Goal: Transaction & Acquisition: Purchase product/service

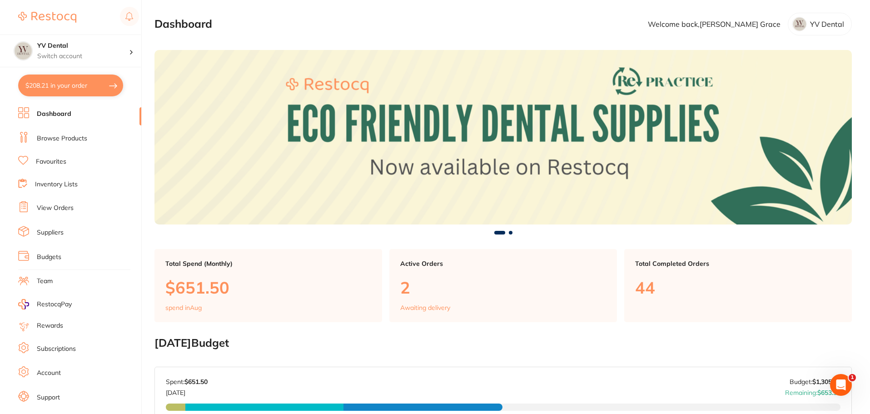
click at [82, 84] on button "$208.21 in your order" at bounding box center [70, 85] width 105 height 22
checkbox input "true"
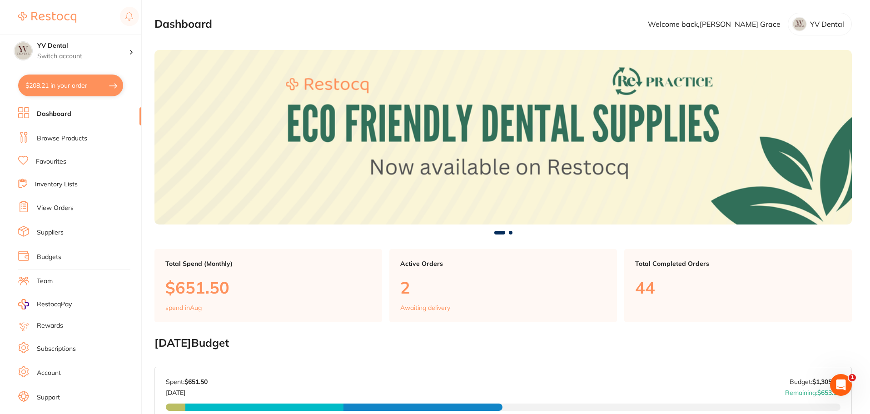
checkbox input "true"
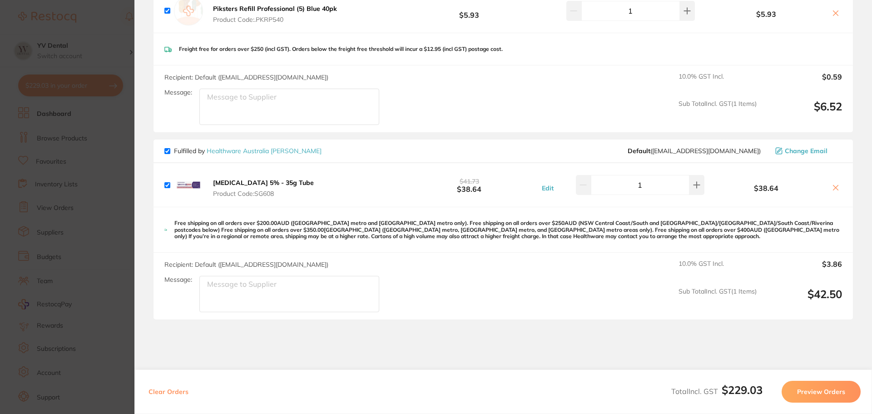
scroll to position [500, 0]
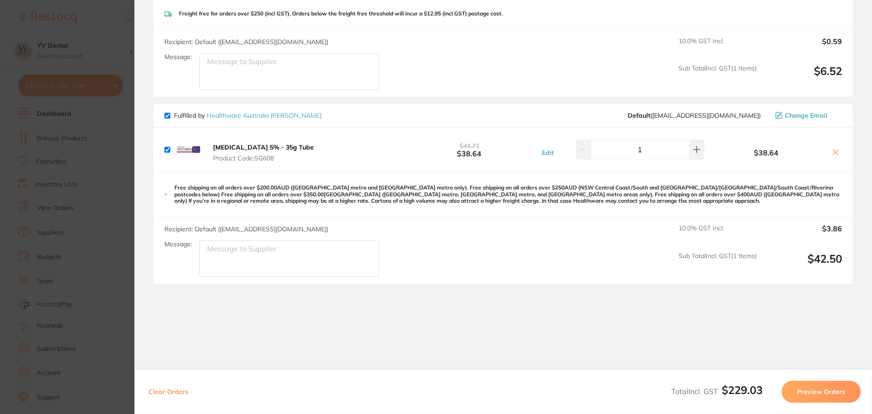
click at [835, 153] on icon at bounding box center [836, 151] width 5 height 5
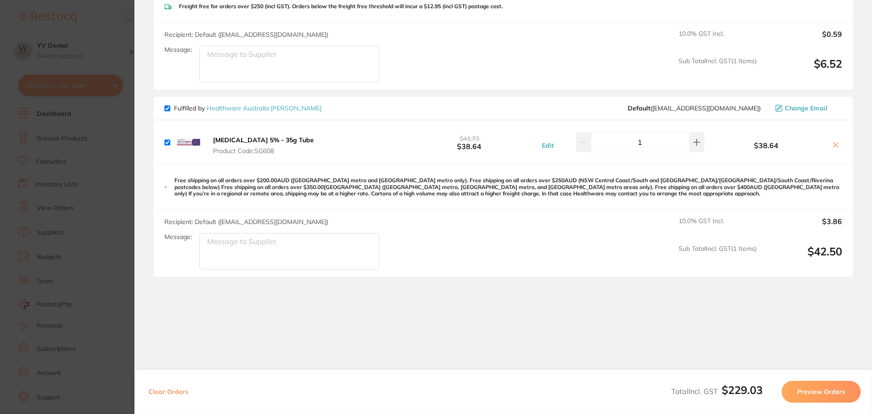
scroll to position [513, 0]
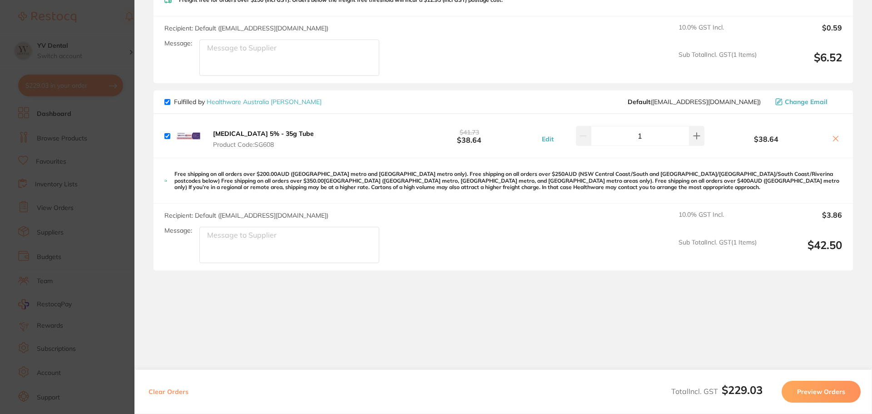
click at [834, 138] on icon at bounding box center [836, 138] width 5 height 5
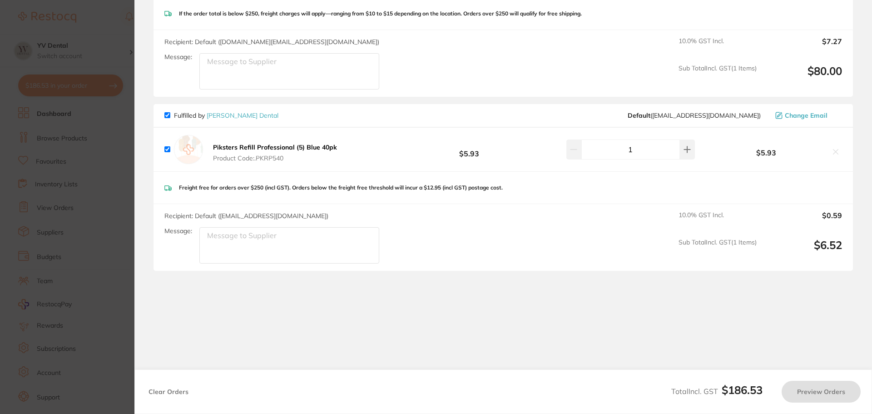
checkbox input "true"
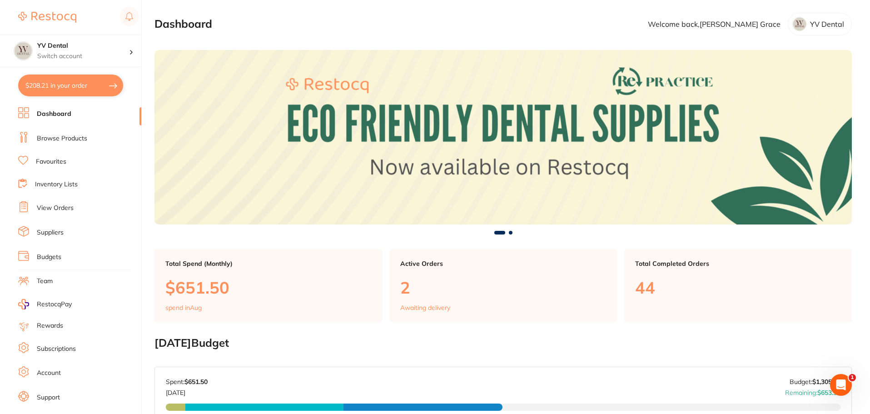
click at [56, 86] on button "$208.21 in your order" at bounding box center [70, 85] width 105 height 22
checkbox input "true"
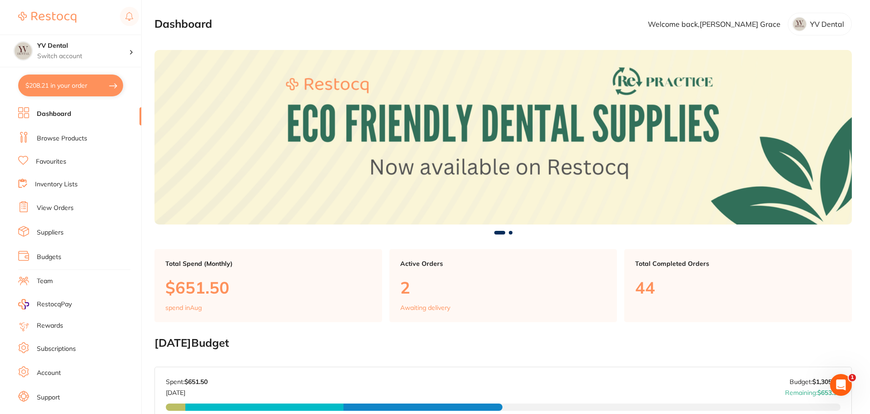
checkbox input "true"
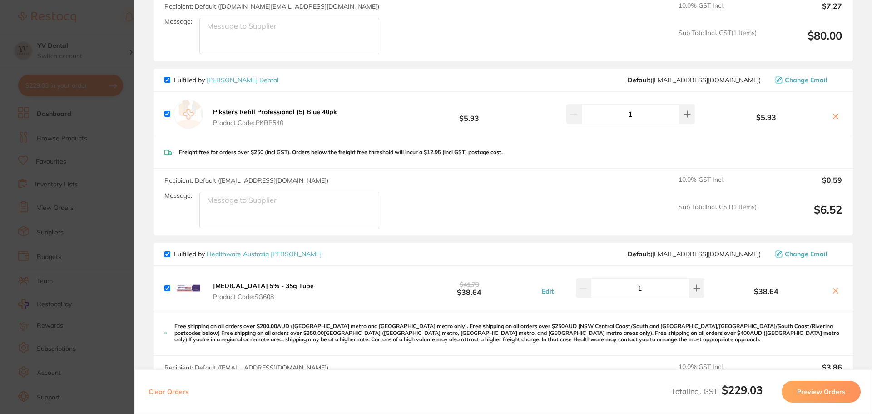
scroll to position [454, 0]
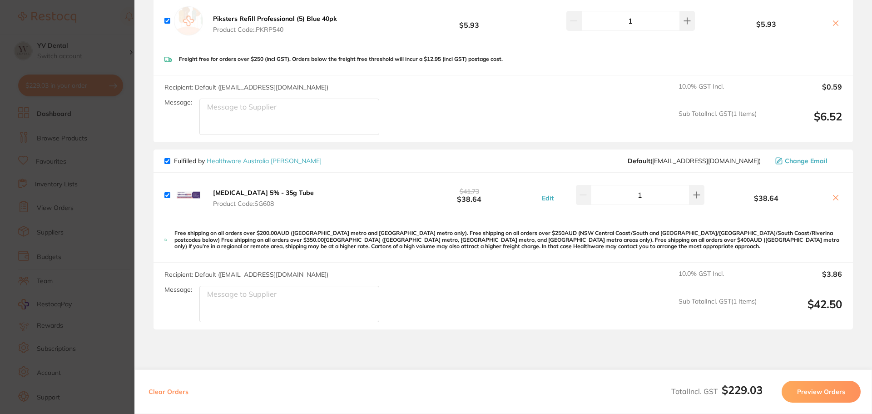
click at [834, 200] on icon at bounding box center [835, 197] width 7 height 7
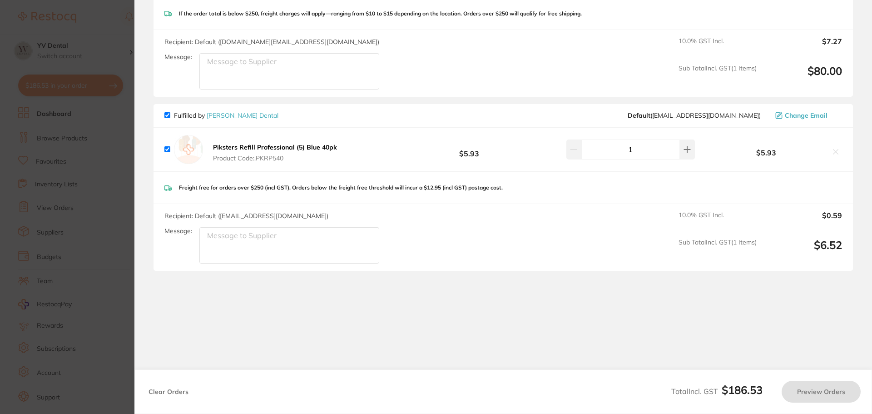
checkbox input "true"
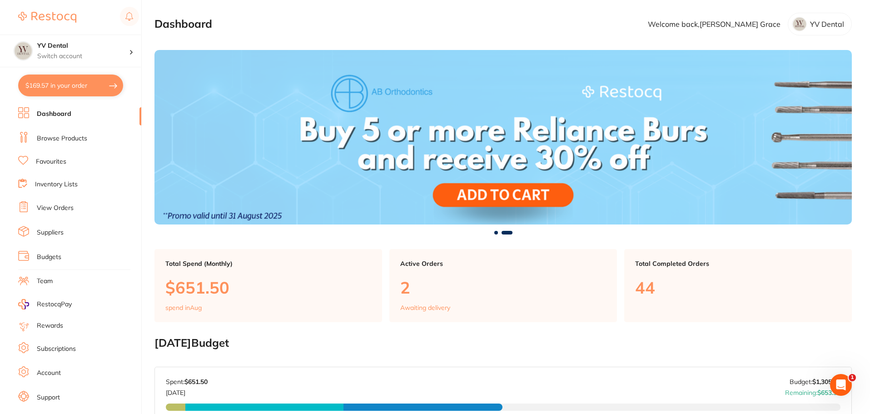
click at [62, 86] on button "$169.57 in your order" at bounding box center [70, 85] width 105 height 22
checkbox input "true"
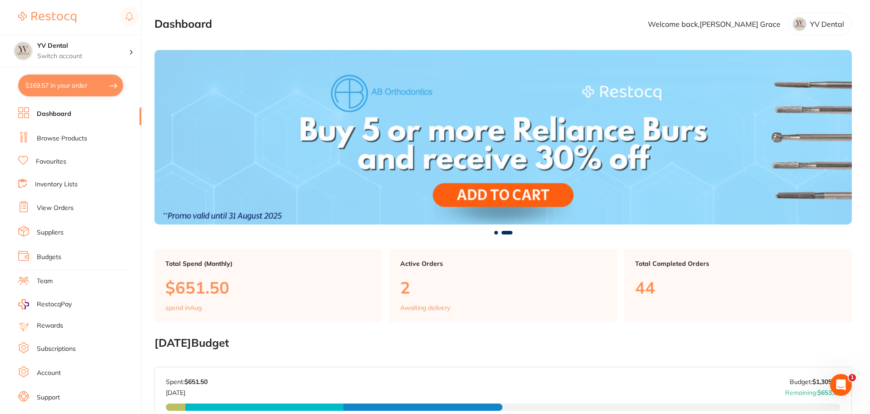
checkbox input "true"
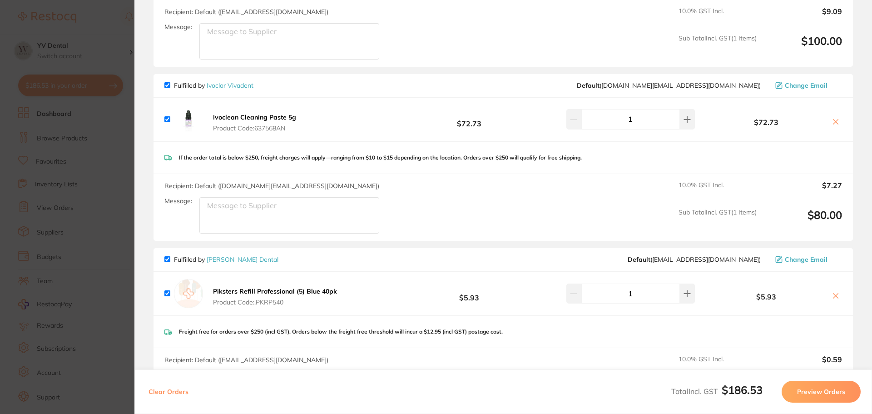
scroll to position [227, 0]
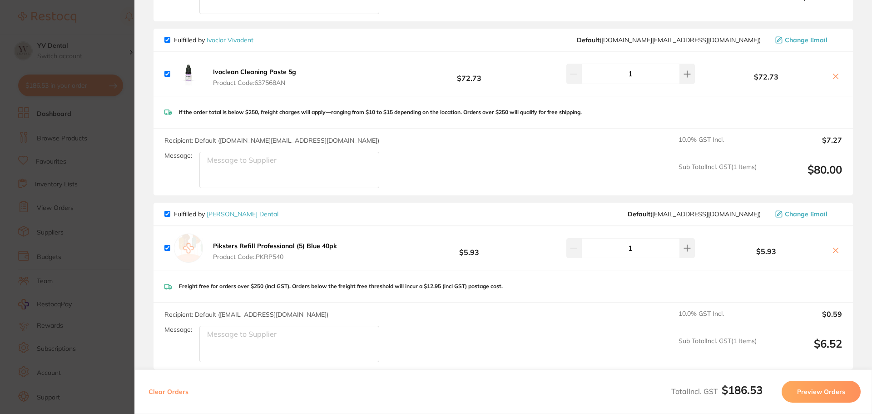
click at [834, 249] on icon at bounding box center [836, 250] width 5 height 5
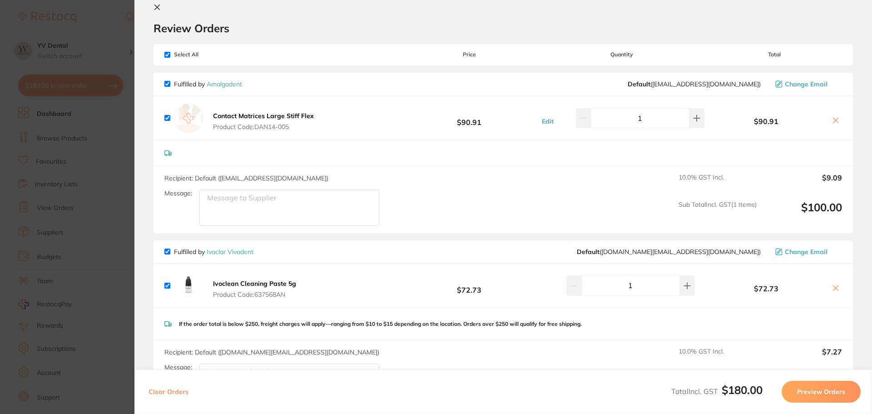
scroll to position [0, 0]
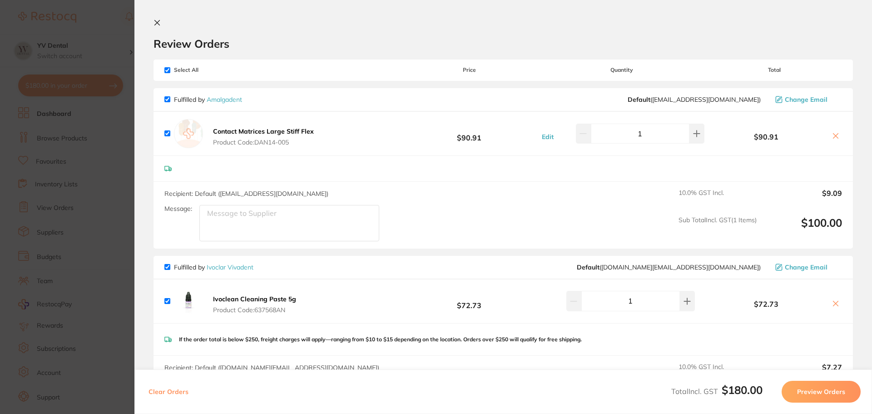
click at [367, 311] on div "Ivoclean Cleaning Paste 5g Product Code: 637568AN $72.73 1 $72.73" at bounding box center [504, 301] width 700 height 44
click at [834, 303] on icon at bounding box center [836, 303] width 5 height 5
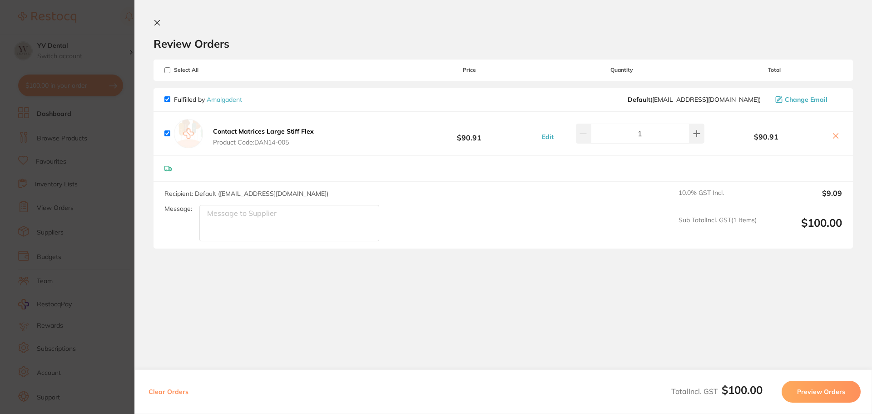
checkbox input "true"
click at [820, 392] on button "Preview Orders" at bounding box center [821, 392] width 79 height 22
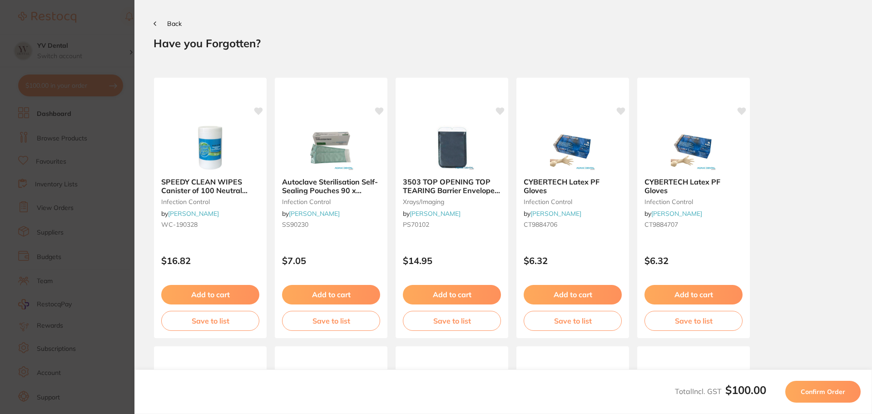
click at [825, 395] on span "Confirm Order" at bounding box center [823, 391] width 45 height 8
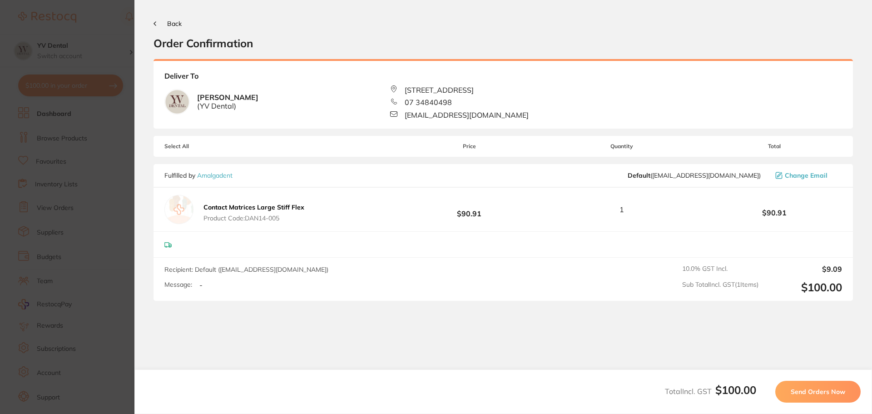
click at [820, 392] on span "Send Orders Now" at bounding box center [818, 391] width 55 height 8
